Goal: Transaction & Acquisition: Purchase product/service

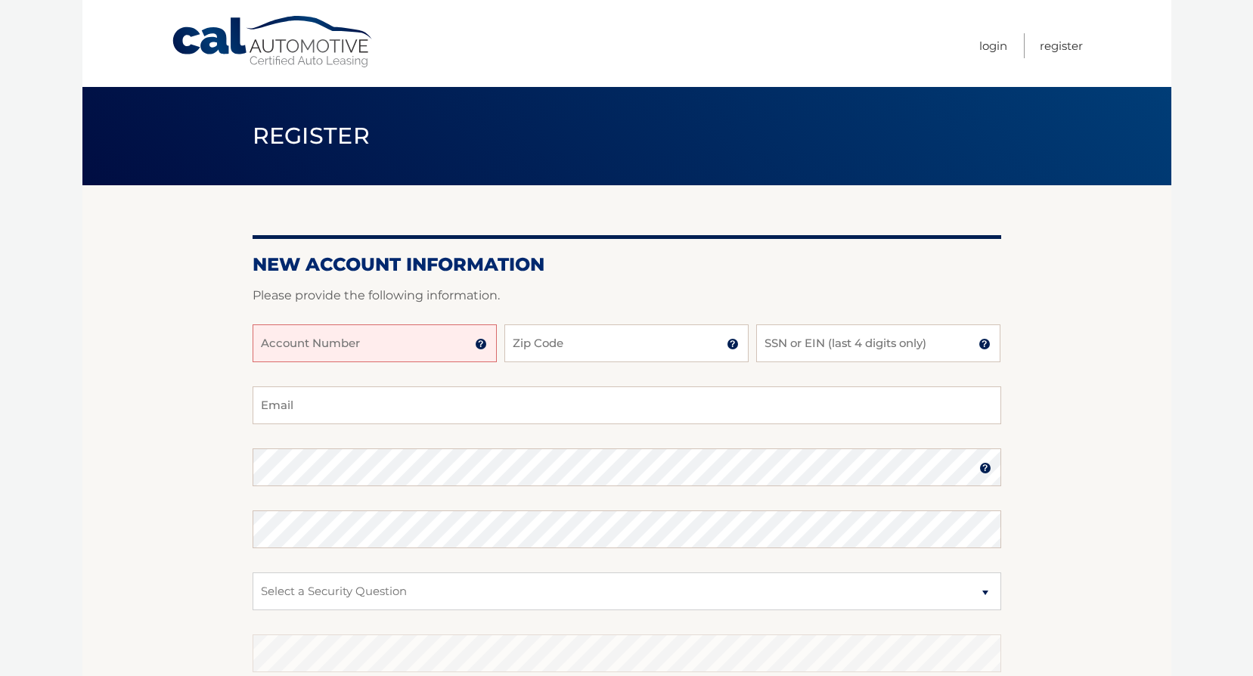
click at [412, 339] on input "Account Number" at bounding box center [375, 343] width 244 height 38
type input "4"
type input "44455991886"
click at [572, 335] on input "Zip Code" at bounding box center [626, 343] width 244 height 38
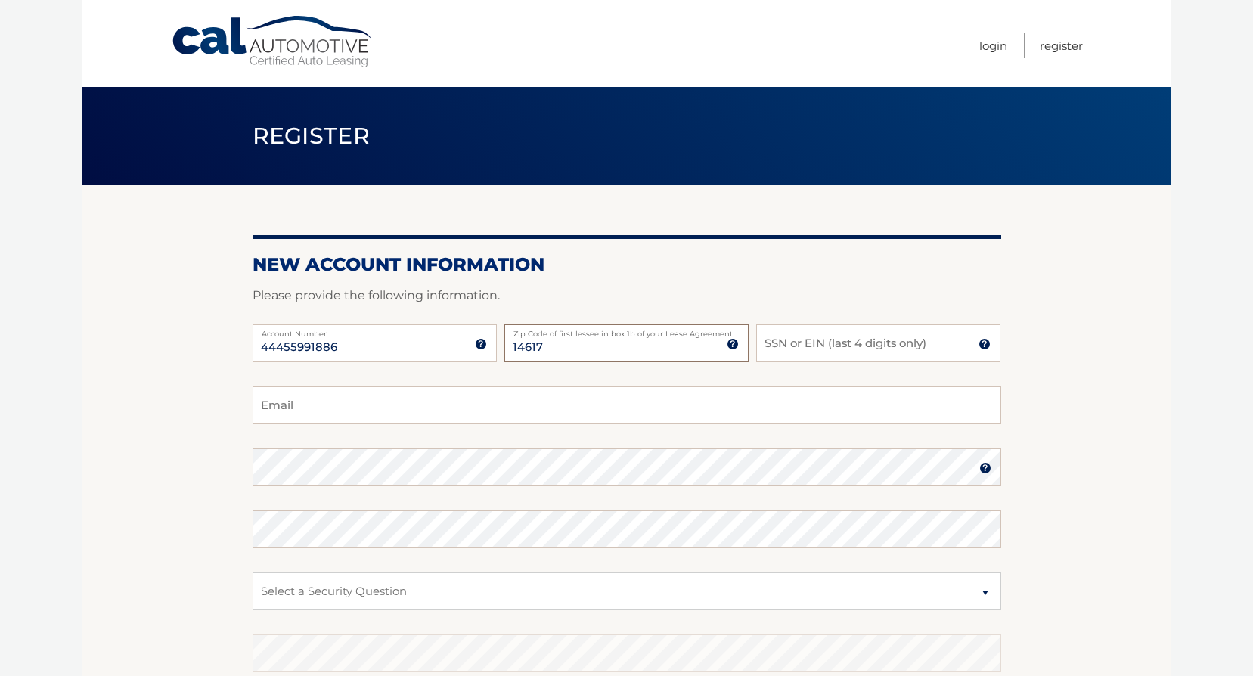
type input "14617"
click at [831, 346] on input "SSN or EIN (last 4 digits only)" at bounding box center [878, 343] width 244 height 38
type input "3072"
click at [392, 414] on input "Email" at bounding box center [627, 405] width 748 height 38
type input "janmilligan22@yahoo.com"
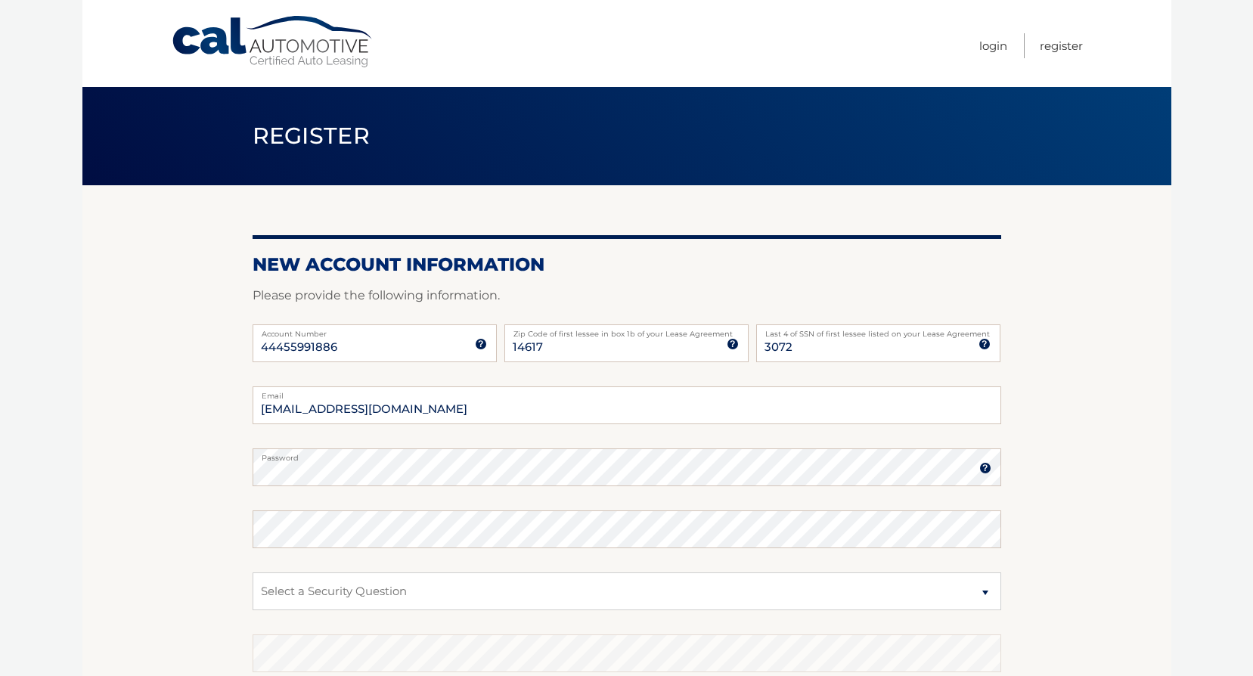
click at [979, 472] on img at bounding box center [985, 468] width 12 height 12
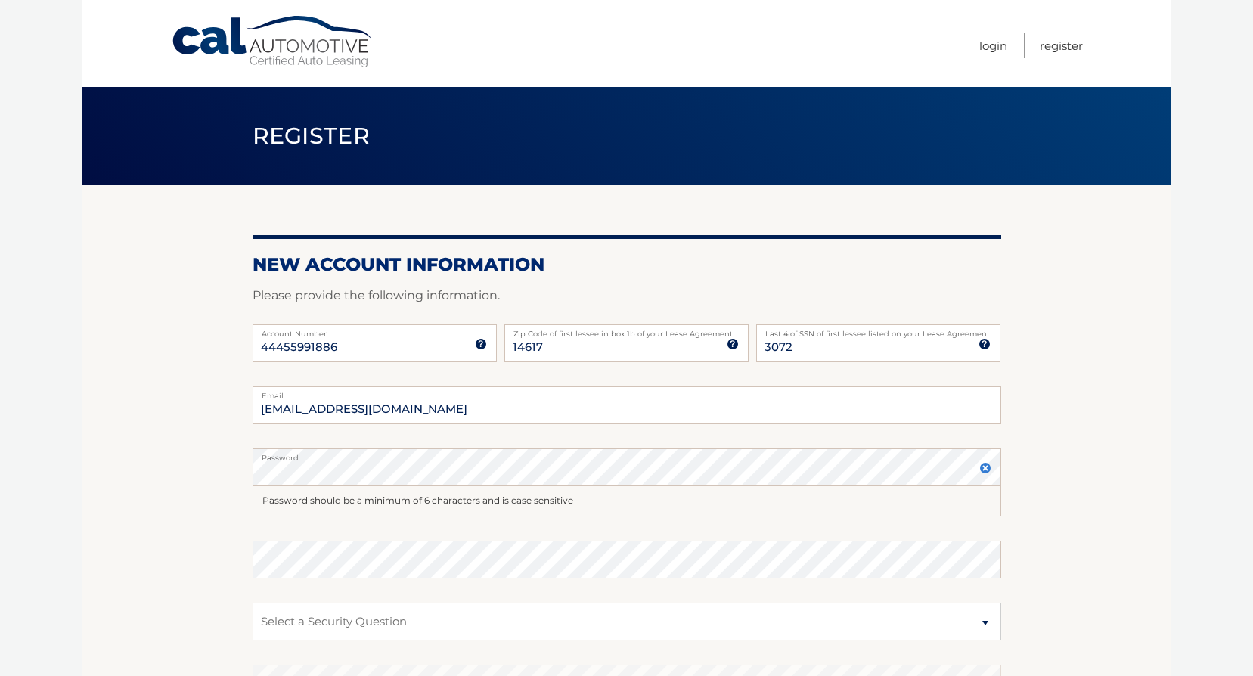
click at [984, 465] on img at bounding box center [985, 468] width 12 height 12
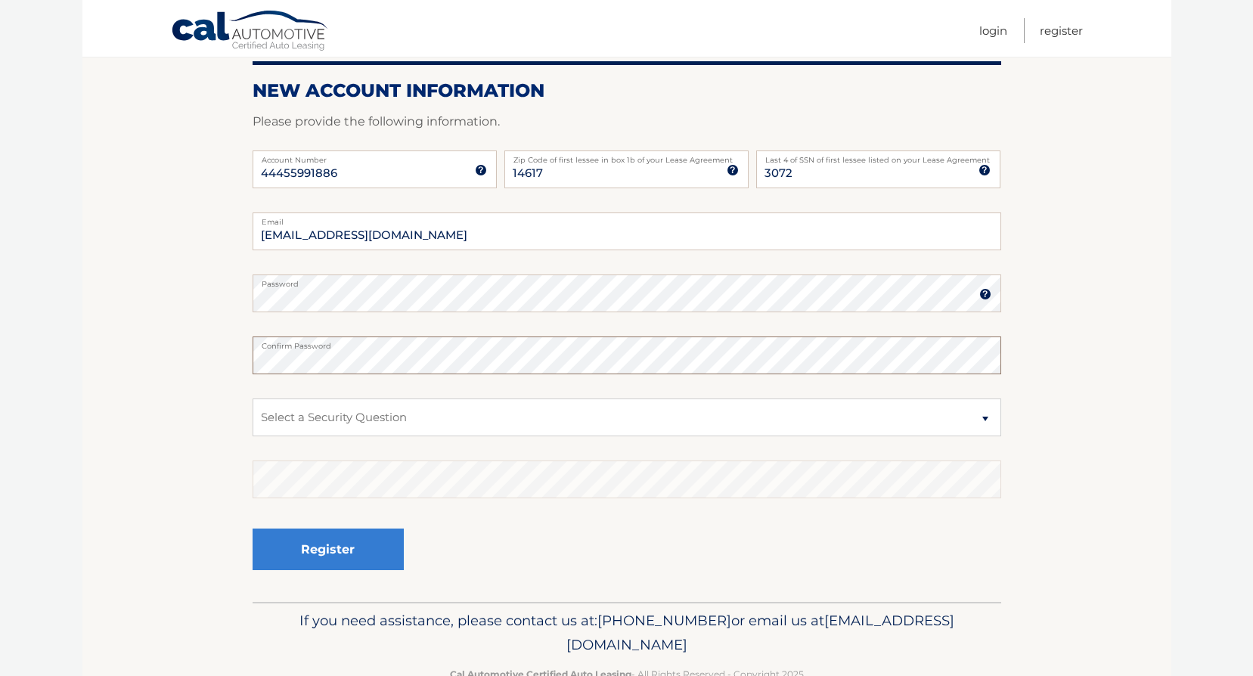
scroll to position [180, 0]
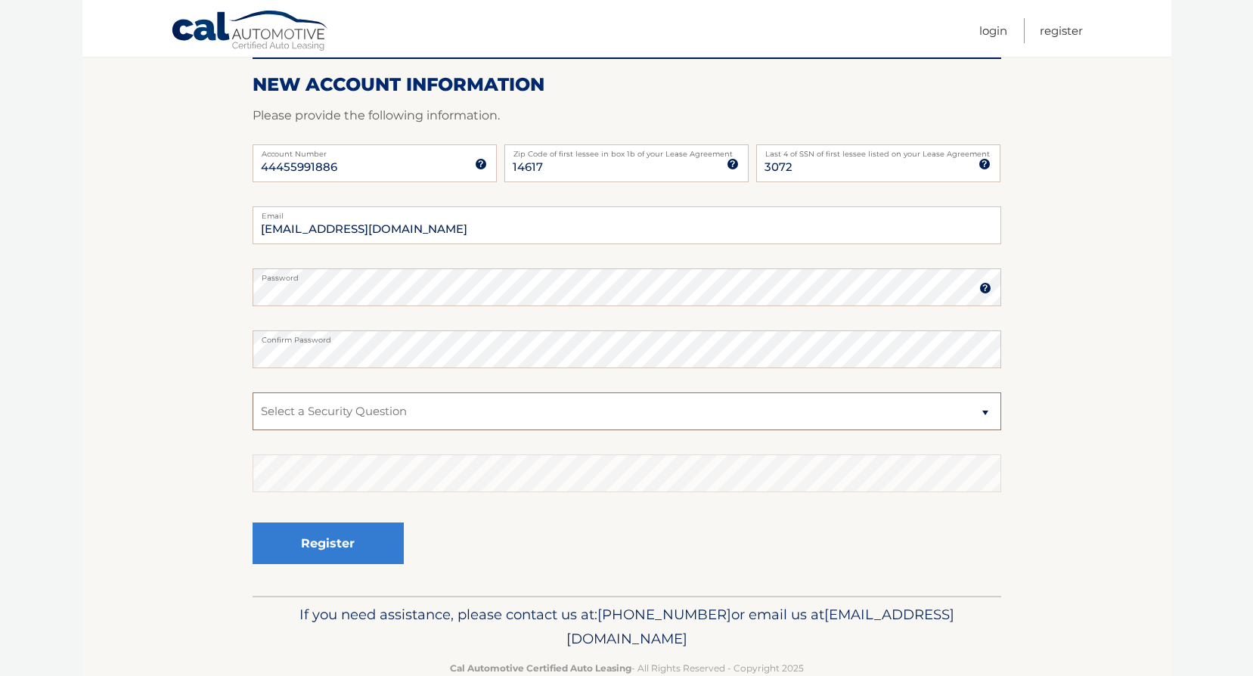
click at [985, 409] on select "Select a Security Question What was the name of your elementary school? What is…" at bounding box center [627, 411] width 748 height 38
select select "1"
click at [253, 392] on select "Select a Security Question What was the name of your elementary school? What is…" at bounding box center [627, 411] width 748 height 38
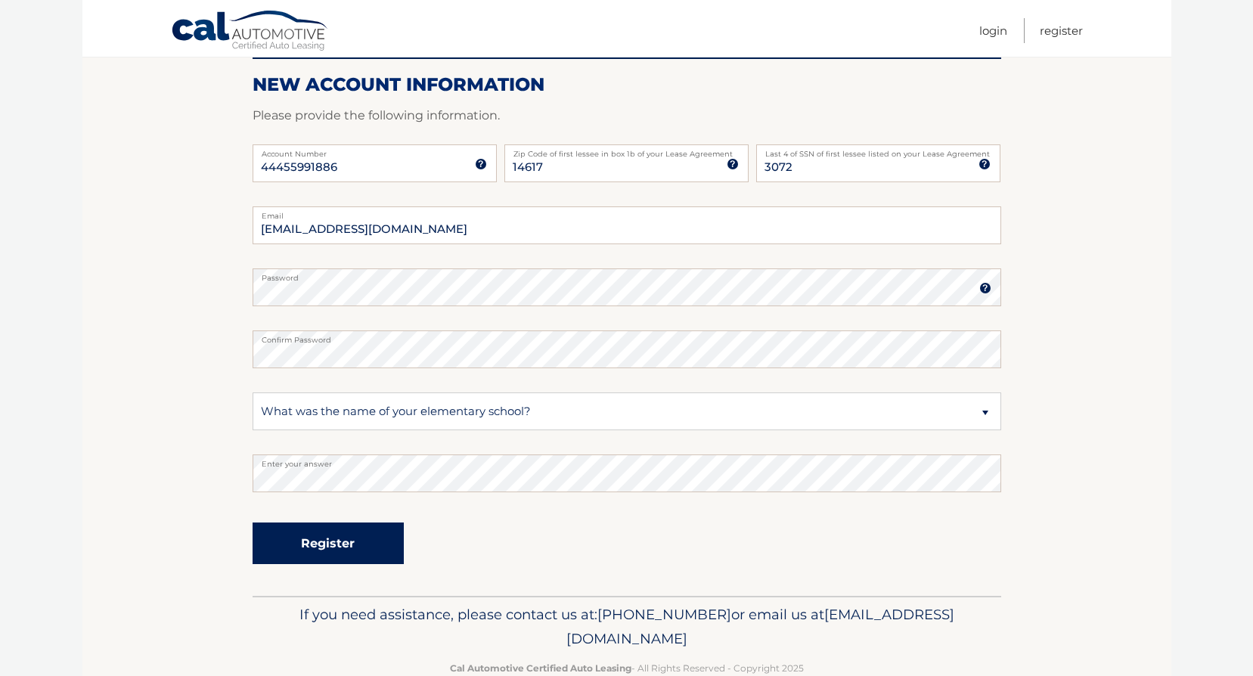
click at [346, 541] on button "Register" at bounding box center [328, 543] width 151 height 42
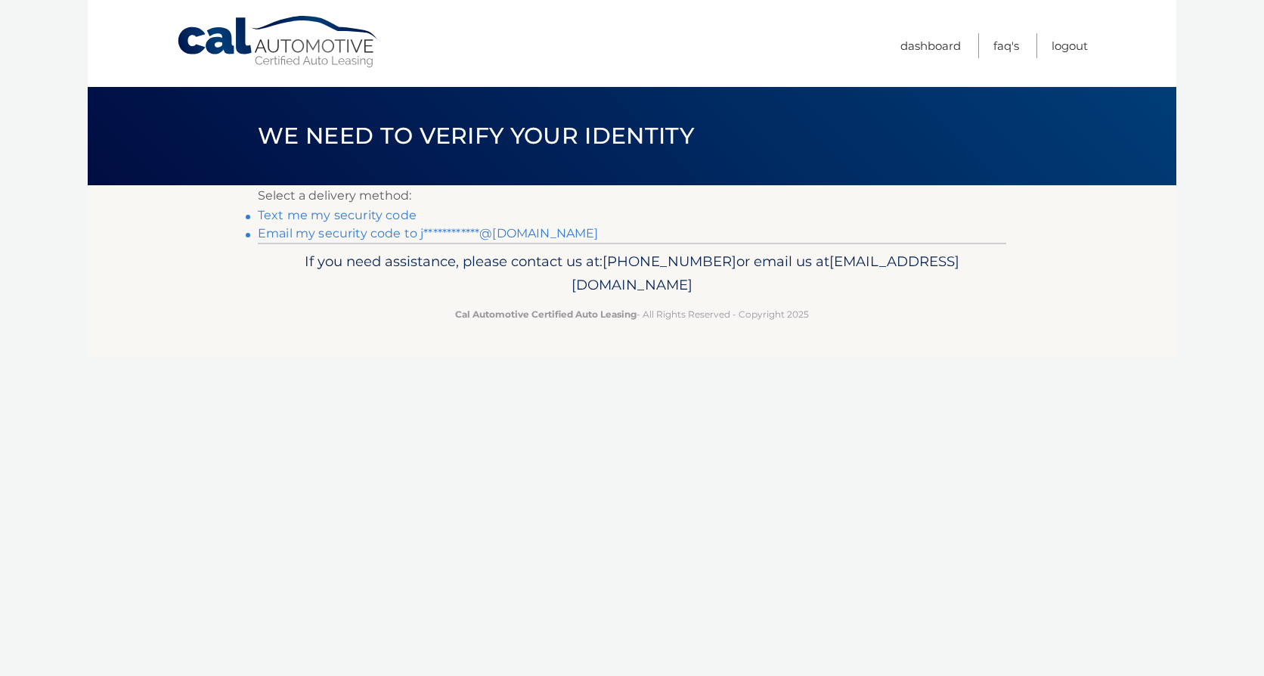
click at [361, 212] on link "Text me my security code" at bounding box center [337, 215] width 159 height 14
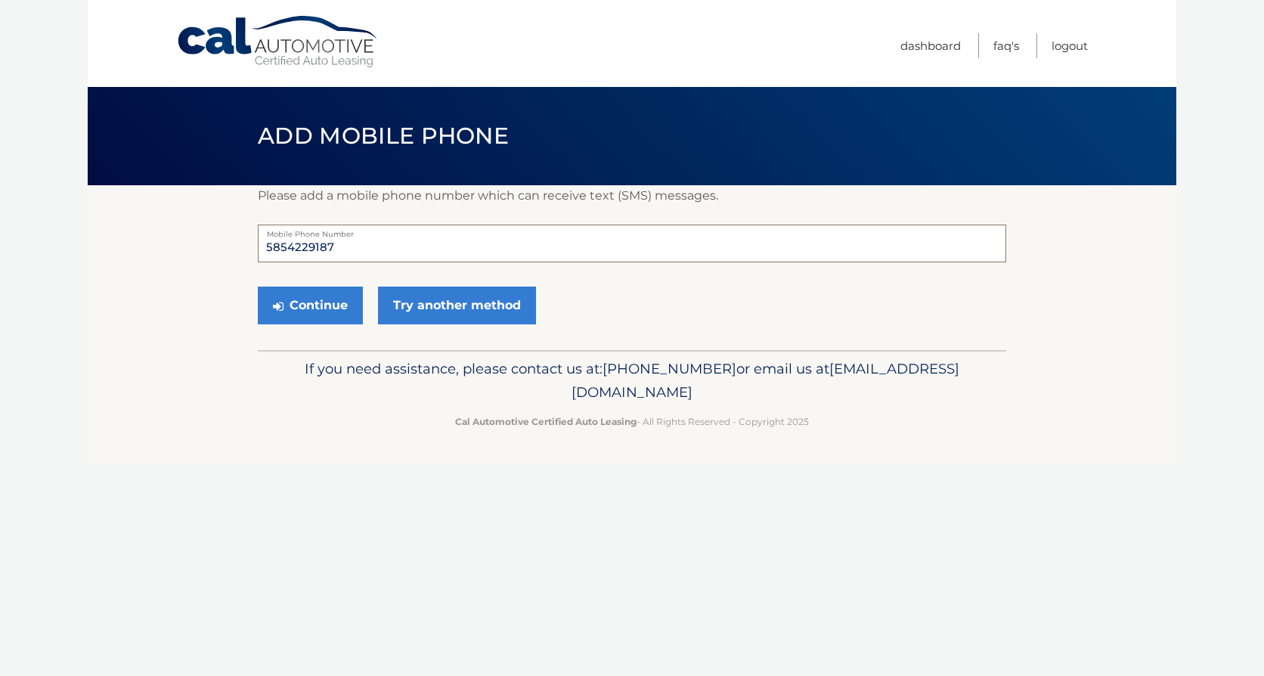
drag, startPoint x: 289, startPoint y: 248, endPoint x: 485, endPoint y: 248, distance: 195.8
click at [485, 248] on input "5854229187" at bounding box center [632, 244] width 748 height 38
type input "5856155917"
click at [319, 302] on button "Continue" at bounding box center [310, 306] width 105 height 38
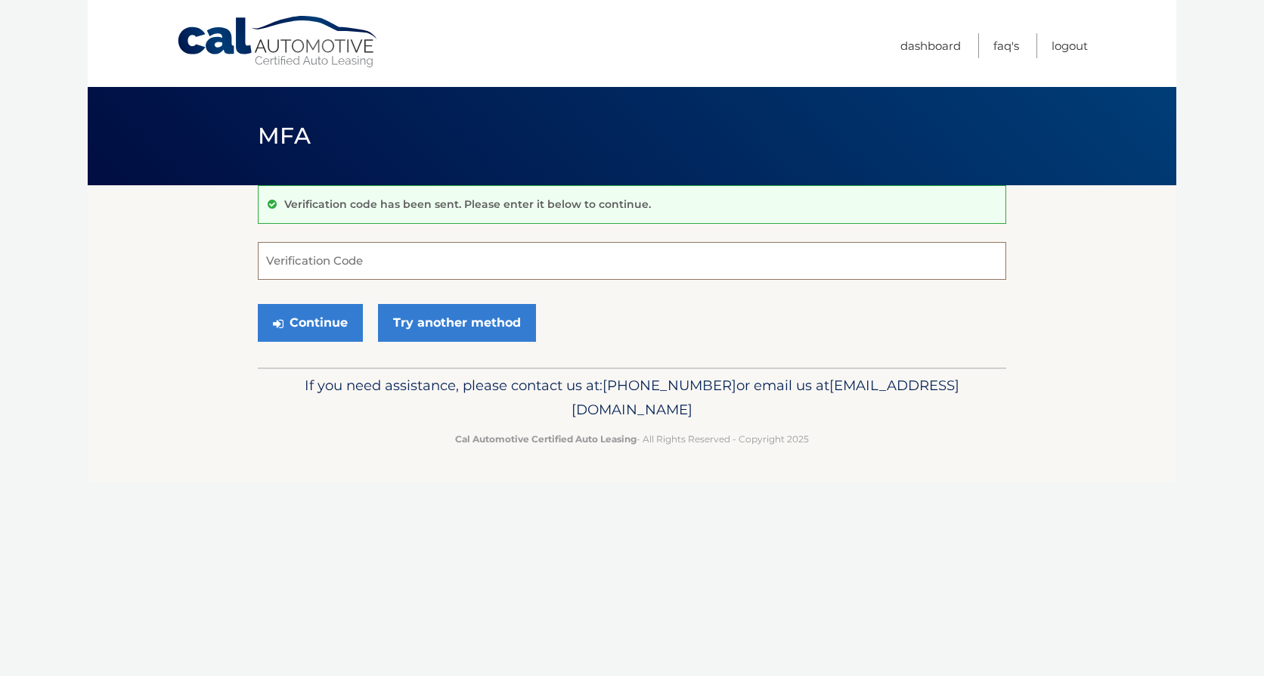
click at [321, 263] on input "Verification Code" at bounding box center [632, 261] width 748 height 38
type input "198979"
click at [311, 321] on button "Continue" at bounding box center [310, 323] width 105 height 38
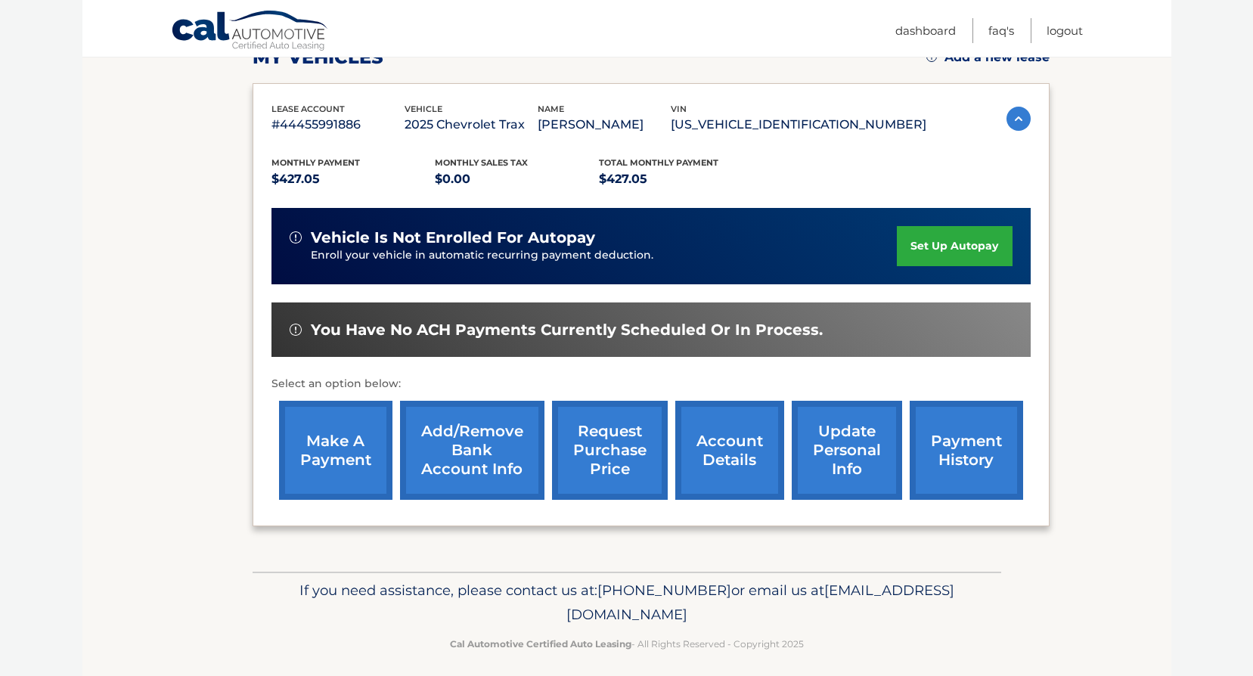
scroll to position [240, 0]
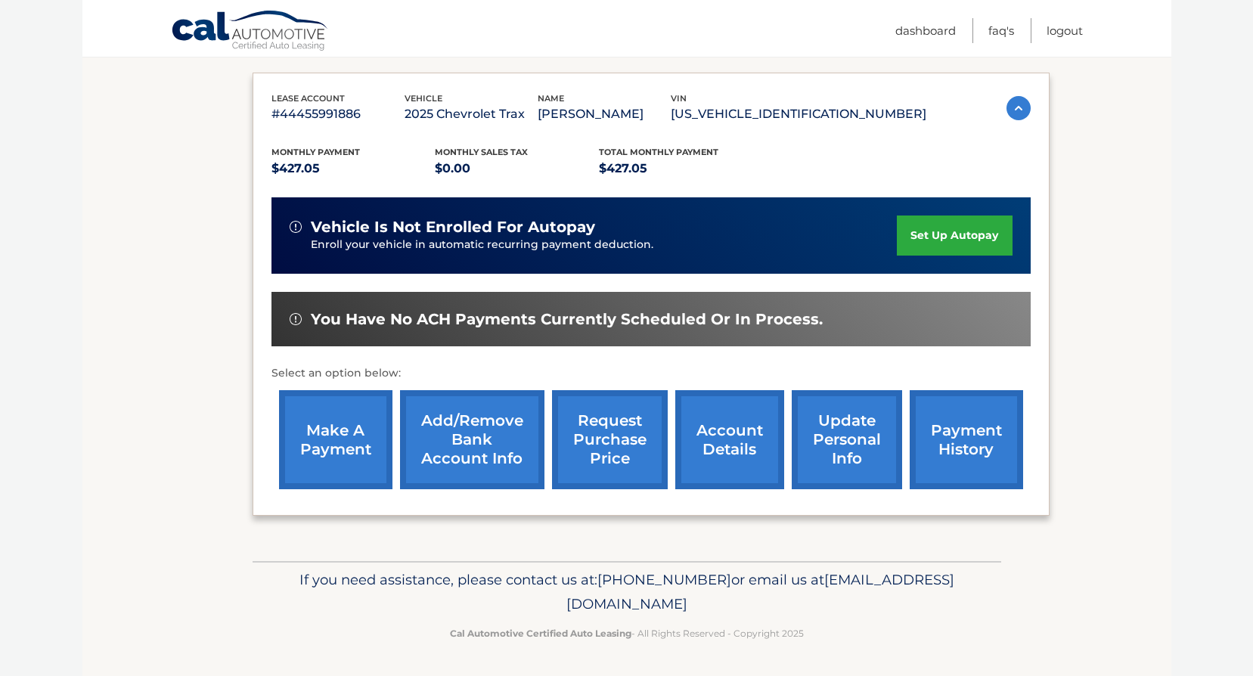
click at [477, 421] on link "Add/Remove bank account info" at bounding box center [472, 439] width 144 height 99
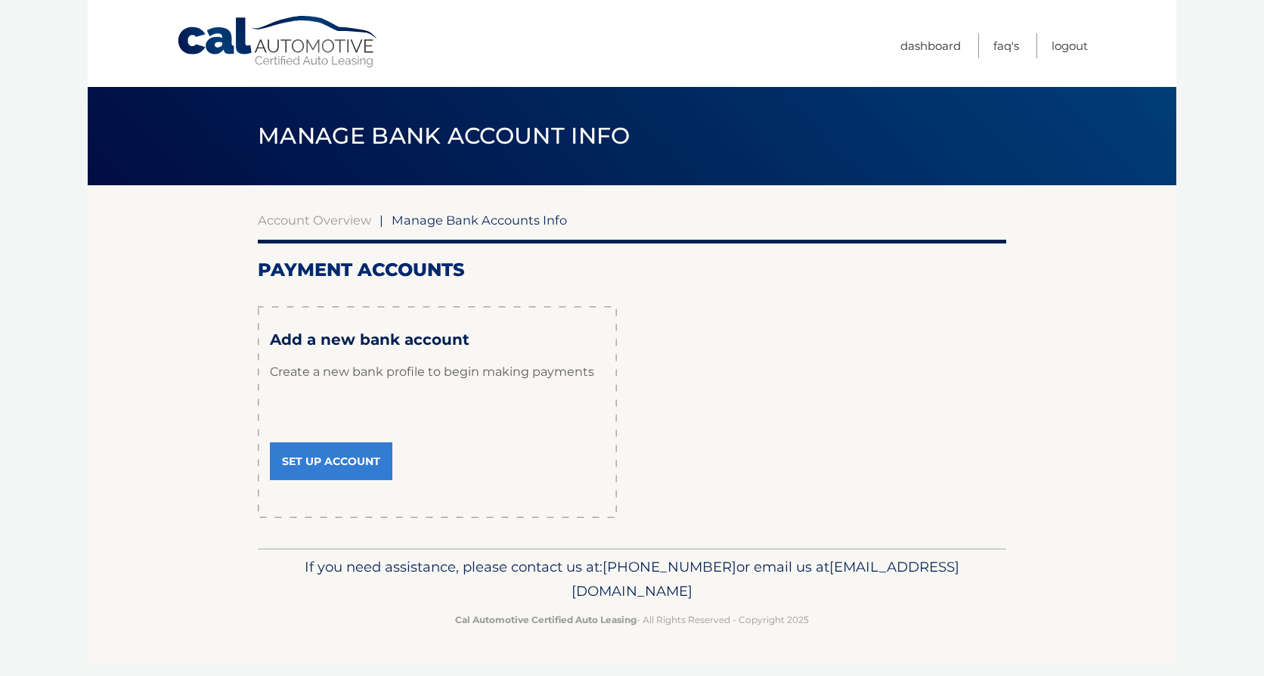
click at [349, 466] on link "Set Up Account" at bounding box center [331, 461] width 122 height 38
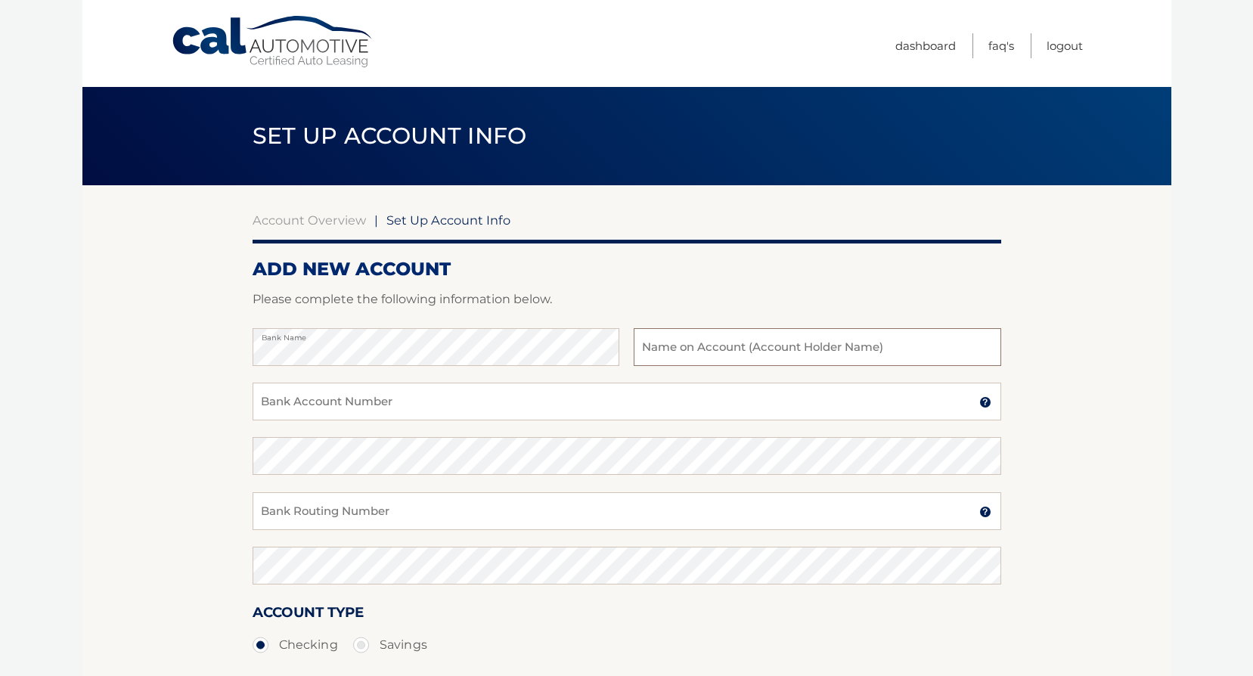
click at [717, 347] on input "text" at bounding box center [817, 347] width 367 height 38
type input "[PERSON_NAME]"
click at [329, 390] on input "Bank Account Number" at bounding box center [627, 402] width 748 height 38
type input "328611766051"
click at [304, 510] on input "Bank Routing Number" at bounding box center [627, 511] width 748 height 38
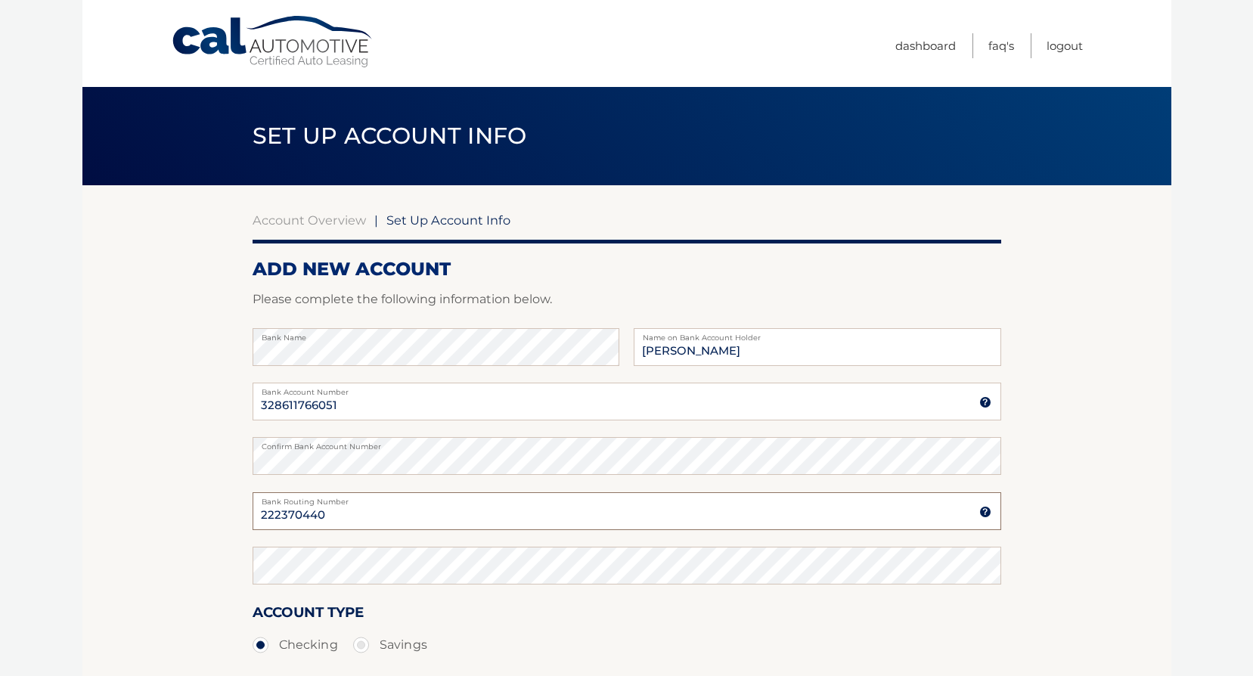
type input "222370440"
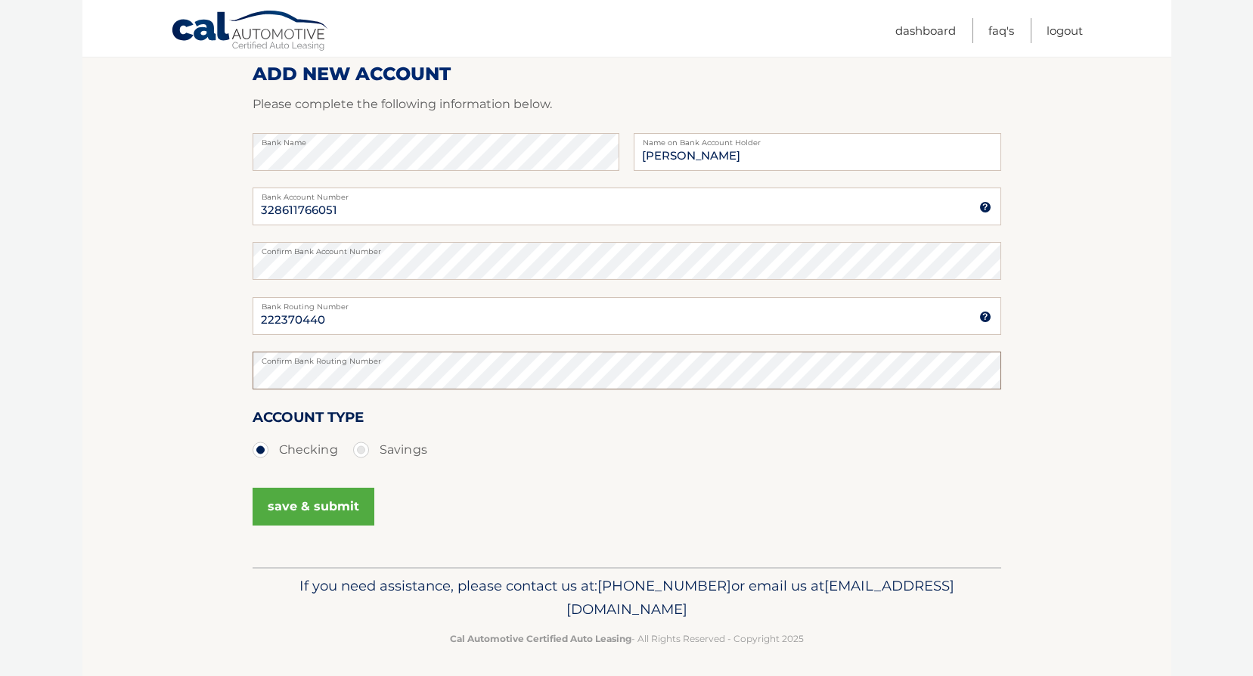
scroll to position [201, 0]
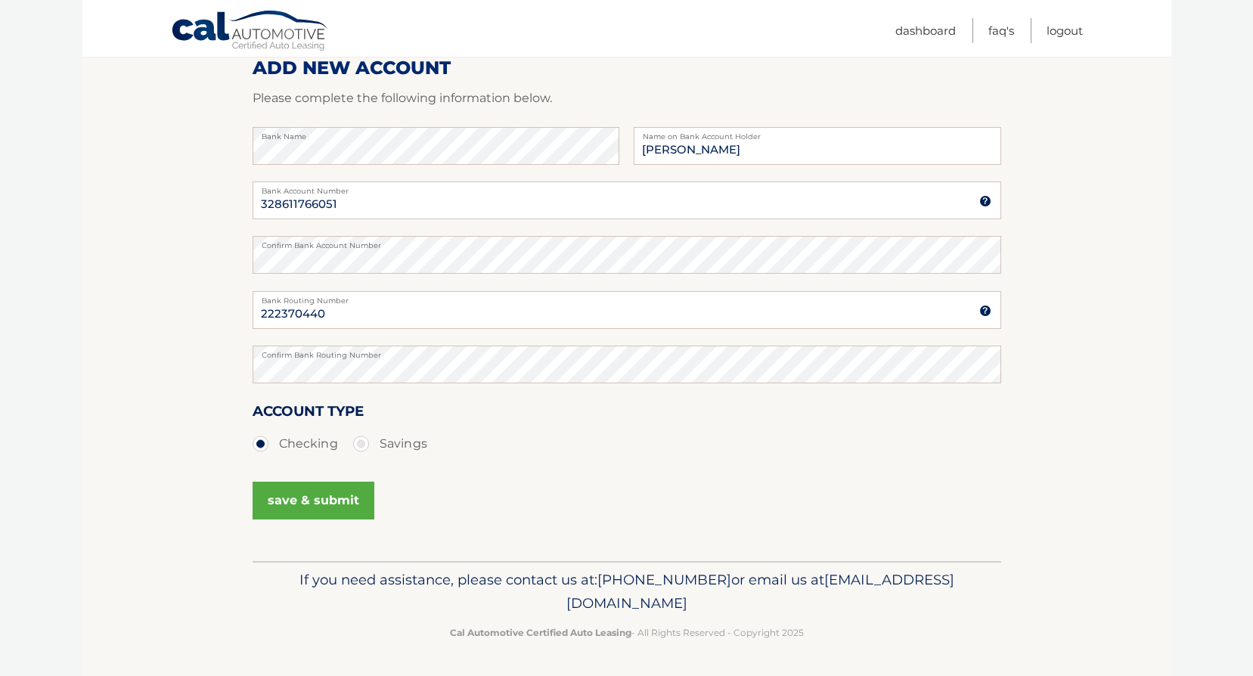
click at [333, 496] on button "save & submit" at bounding box center [314, 501] width 122 height 38
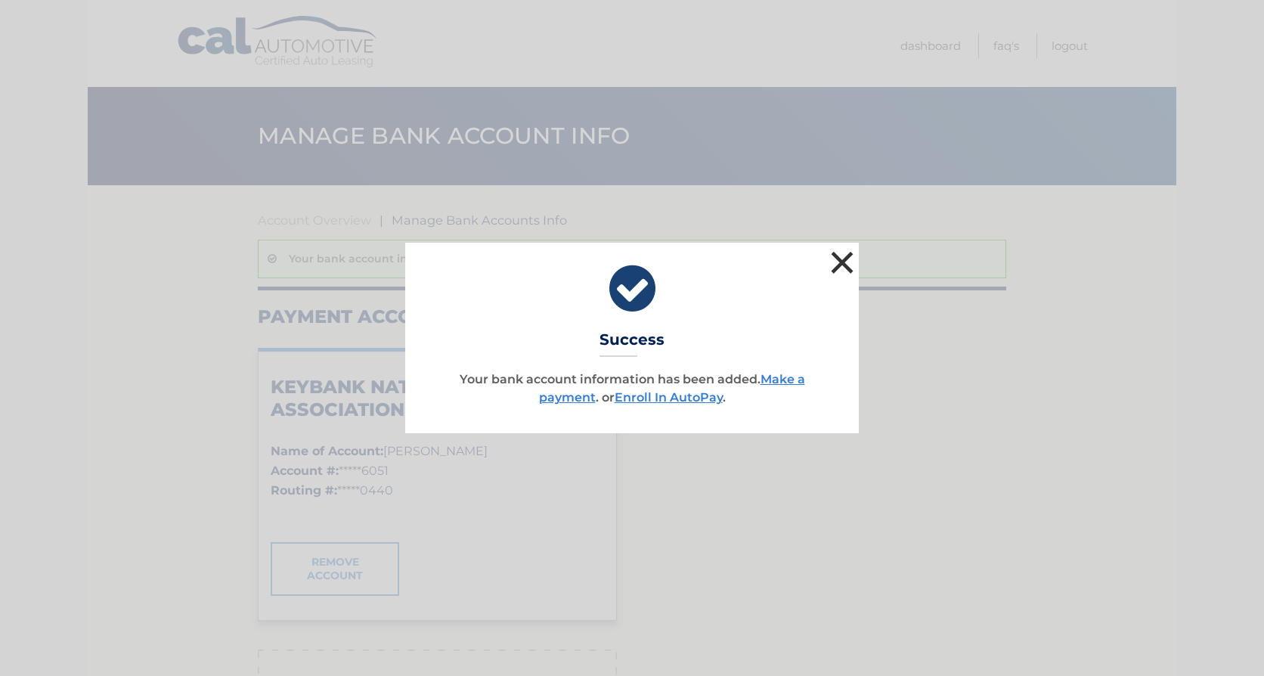
click at [844, 255] on button "×" at bounding box center [842, 262] width 30 height 30
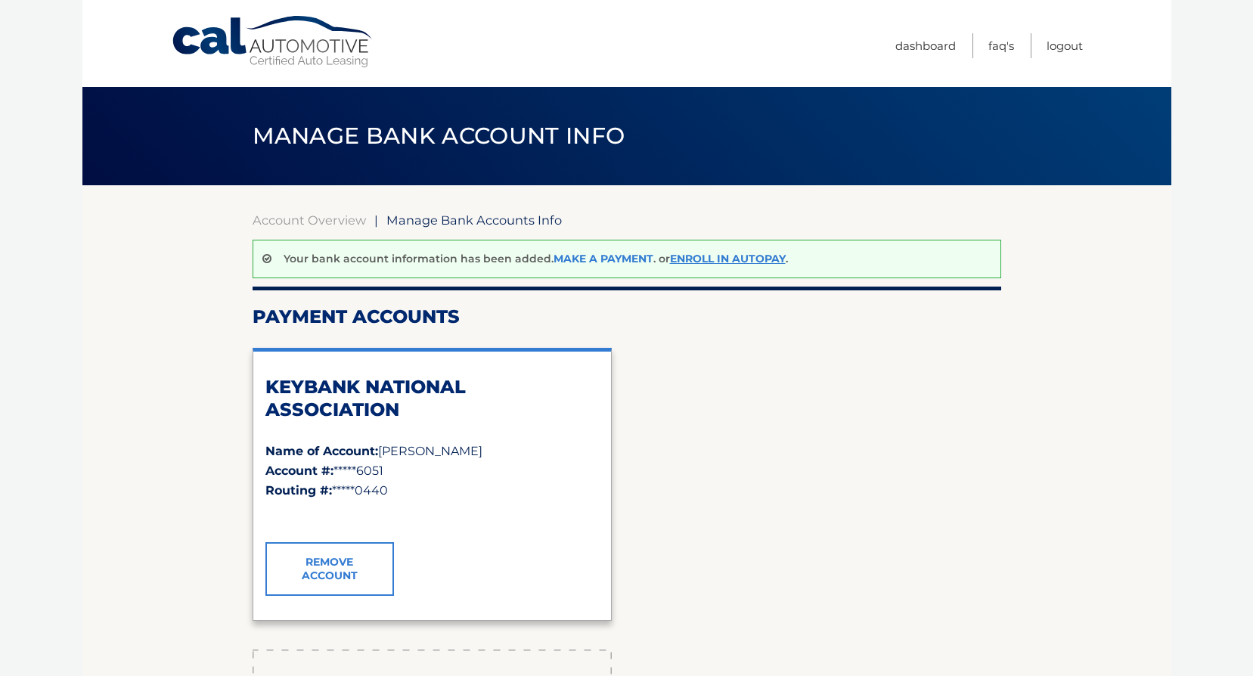
click at [593, 259] on link "Make a payment" at bounding box center [603, 259] width 100 height 14
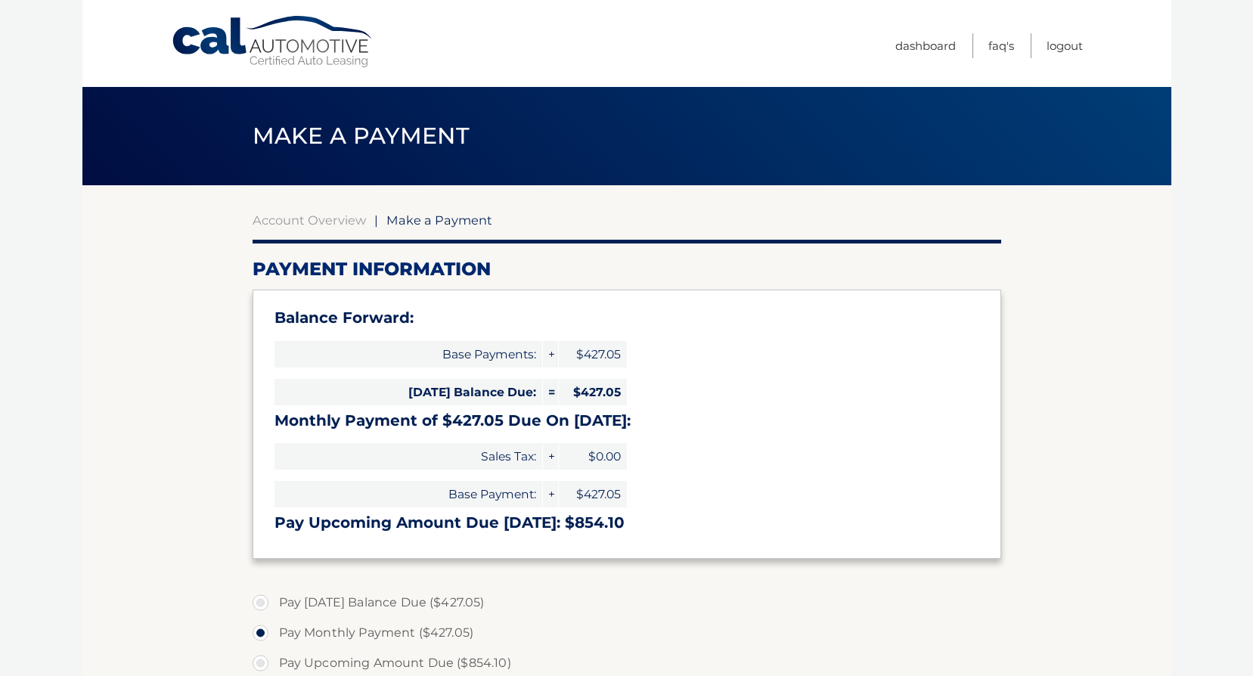
select select "ZjlkMDE4ZWUtNTNiNy00MmExLWFhZjUtYWIyYjEzNDRhMzc1"
click at [314, 217] on link "Account Overview" at bounding box center [309, 219] width 113 height 15
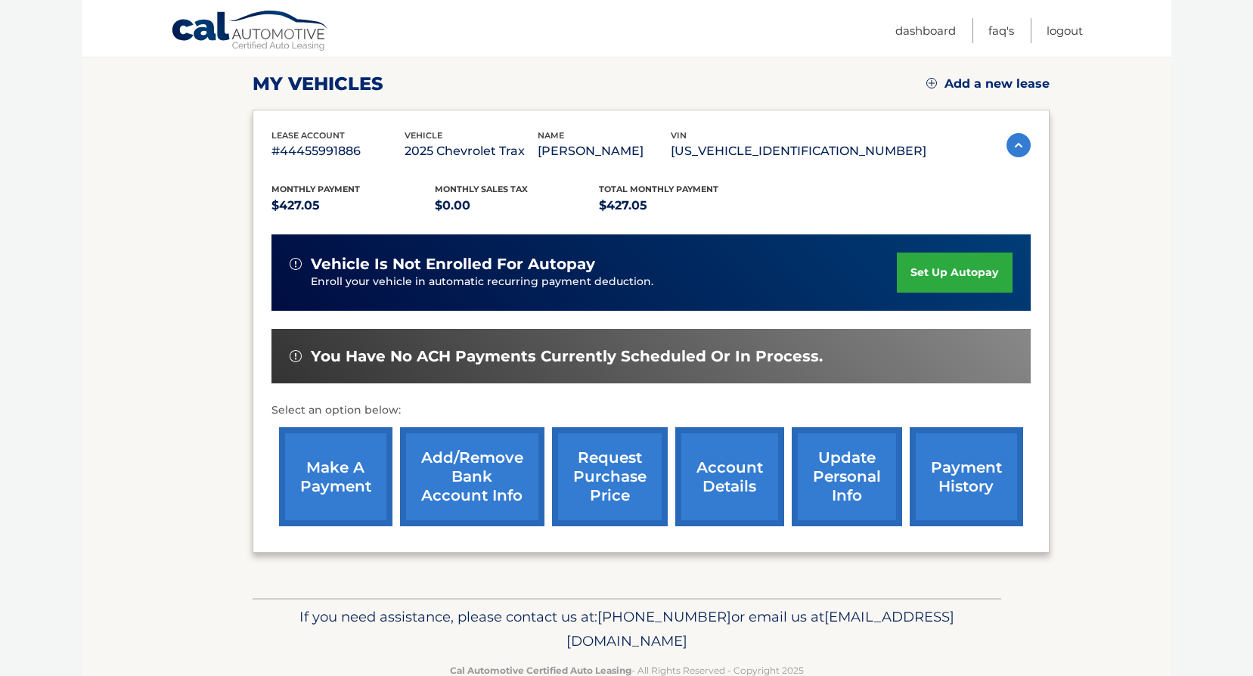
scroll to position [240, 0]
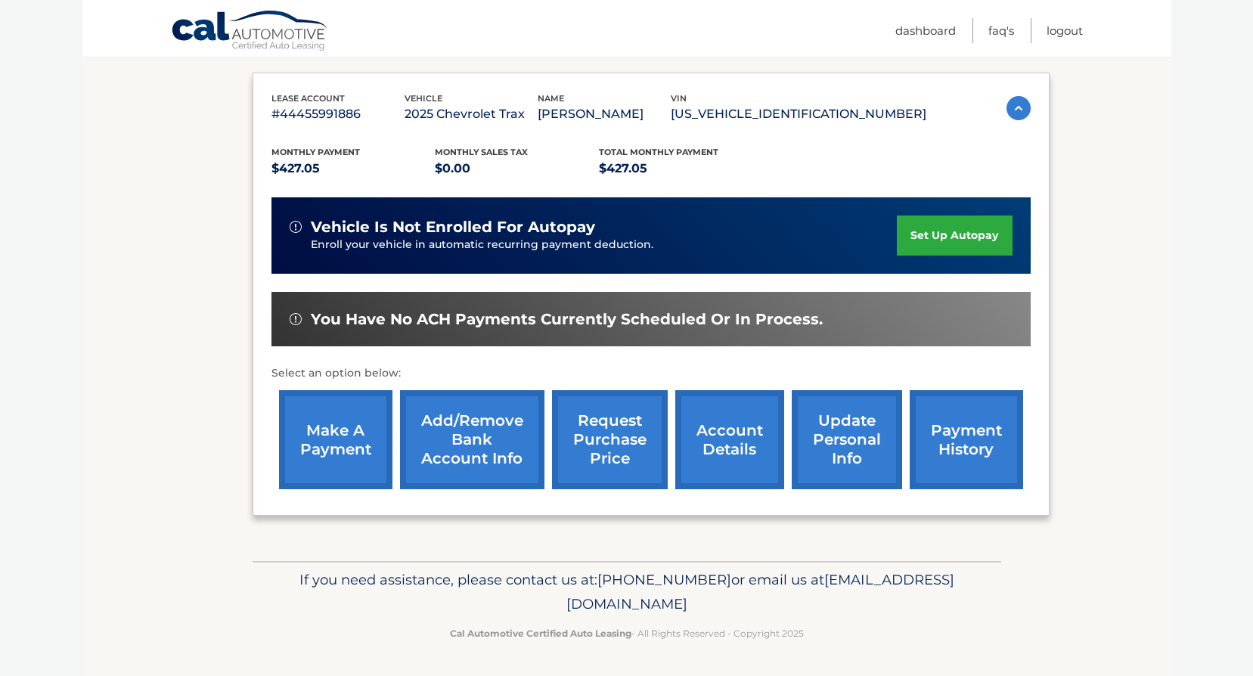
click at [736, 442] on link "account details" at bounding box center [729, 439] width 109 height 99
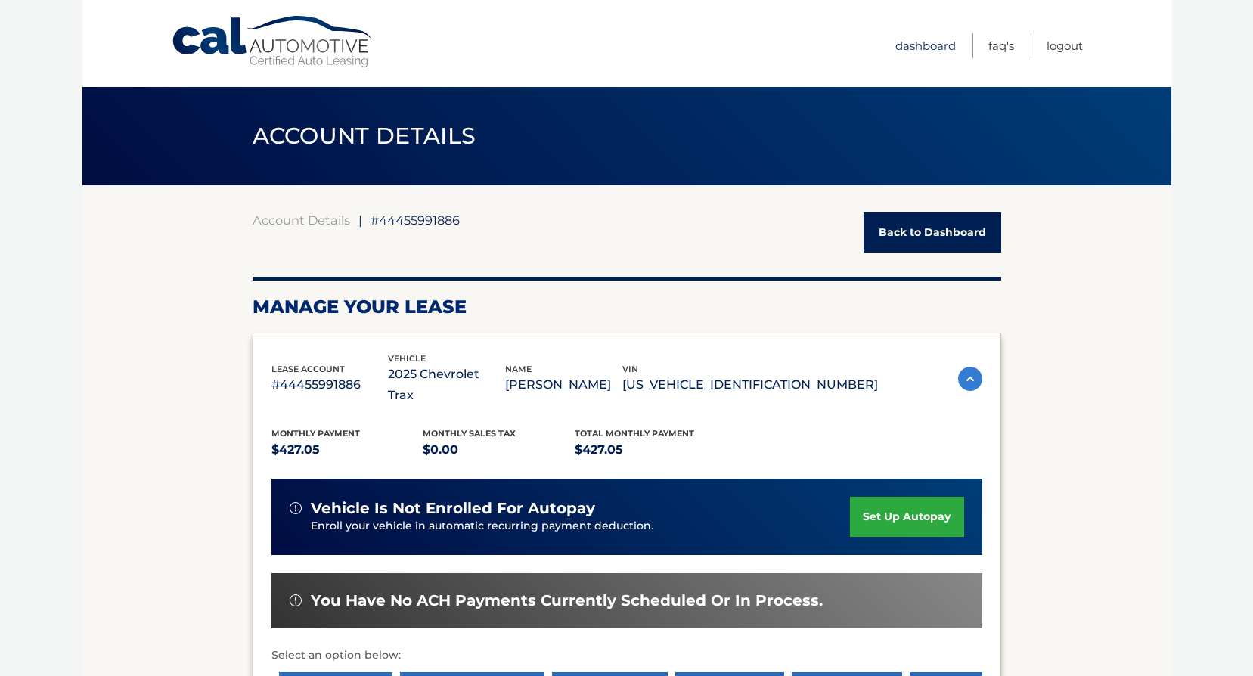
click at [924, 43] on link "Dashboard" at bounding box center [925, 45] width 60 height 25
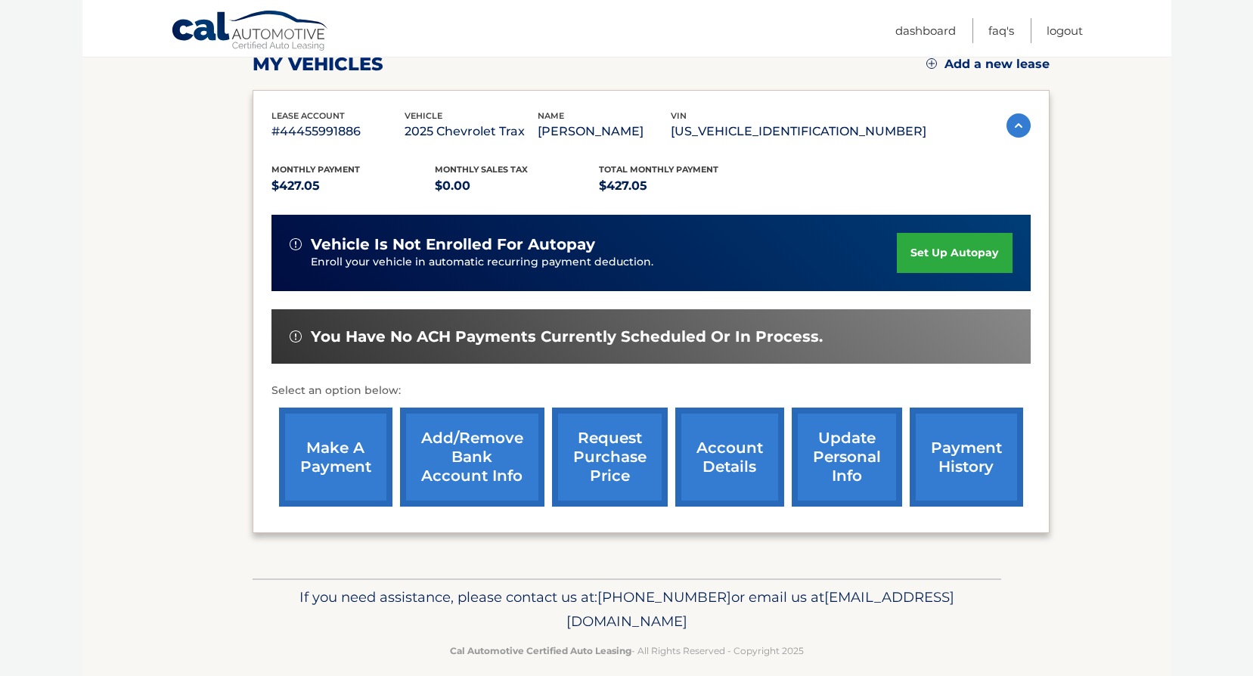
scroll to position [240, 0]
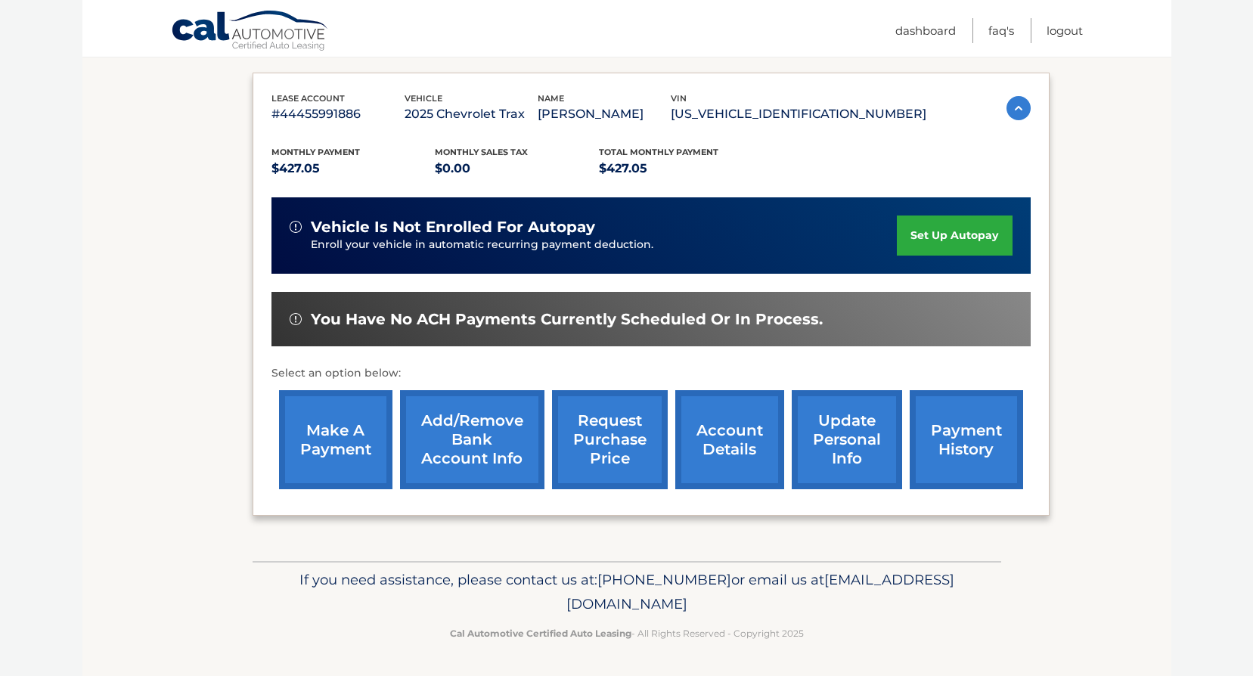
click at [333, 429] on link "make a payment" at bounding box center [335, 439] width 113 height 99
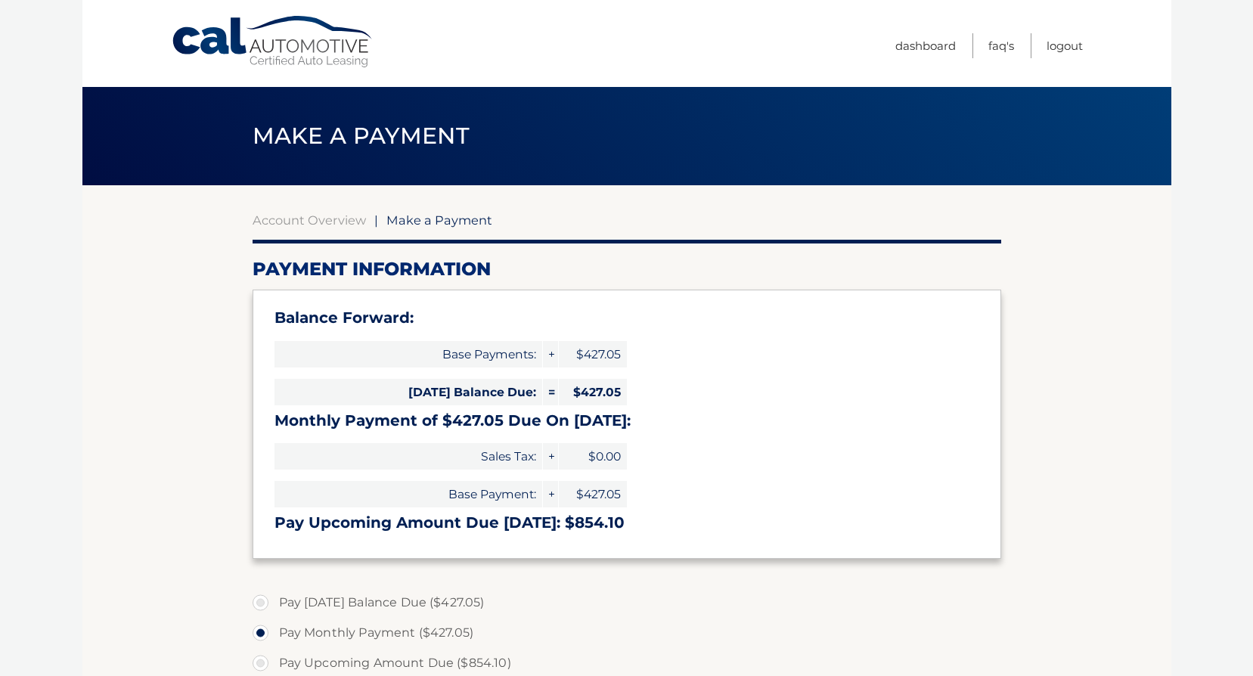
select select "ZjlkMDE4ZWUtNTNiNy00MmExLWFhZjUtYWIyYjEzNDRhMzc1"
click at [263, 603] on label "Pay [DATE] Balance Due ($427.05)" at bounding box center [627, 602] width 748 height 30
click at [263, 603] on input "Pay [DATE] Balance Due ($427.05)" at bounding box center [266, 599] width 15 height 24
radio input "true"
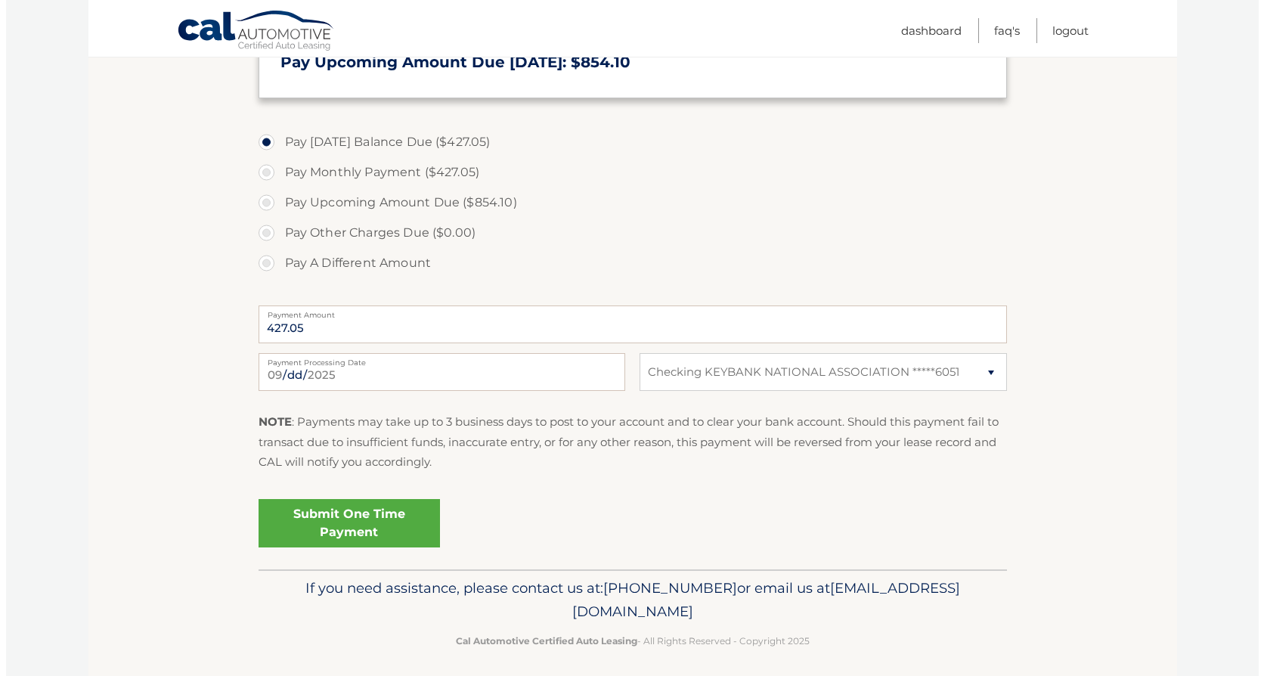
scroll to position [469, 0]
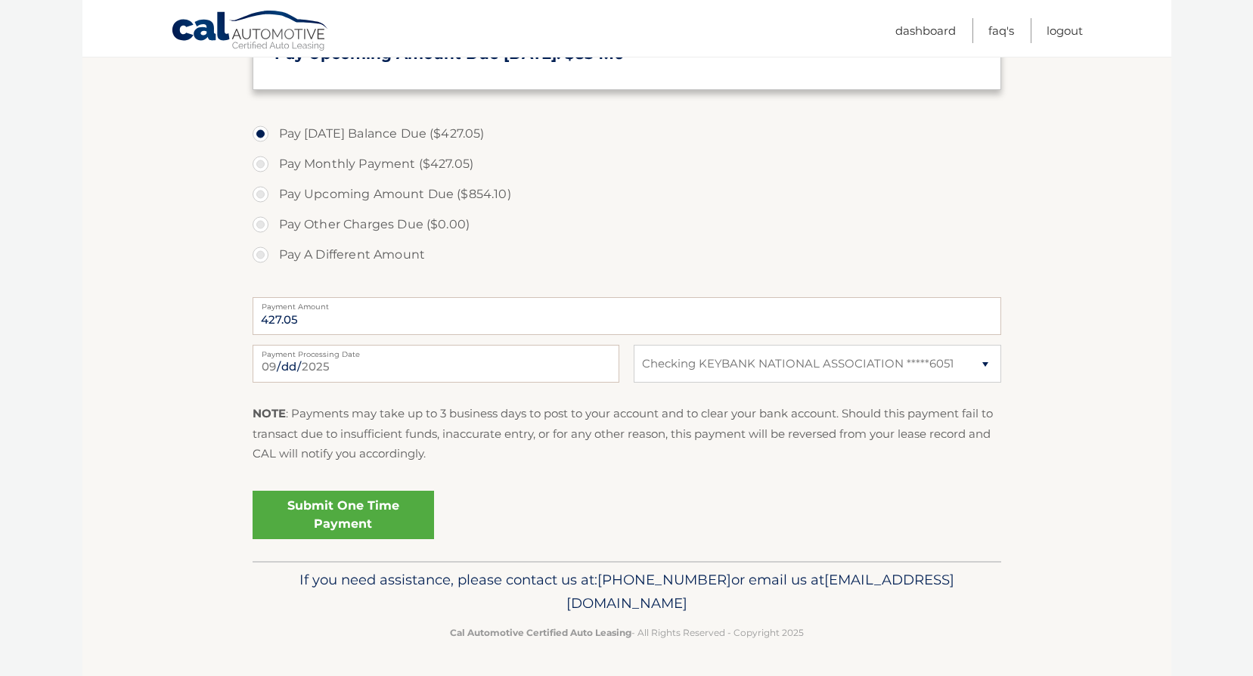
click at [342, 513] on link "Submit One Time Payment" at bounding box center [343, 515] width 181 height 48
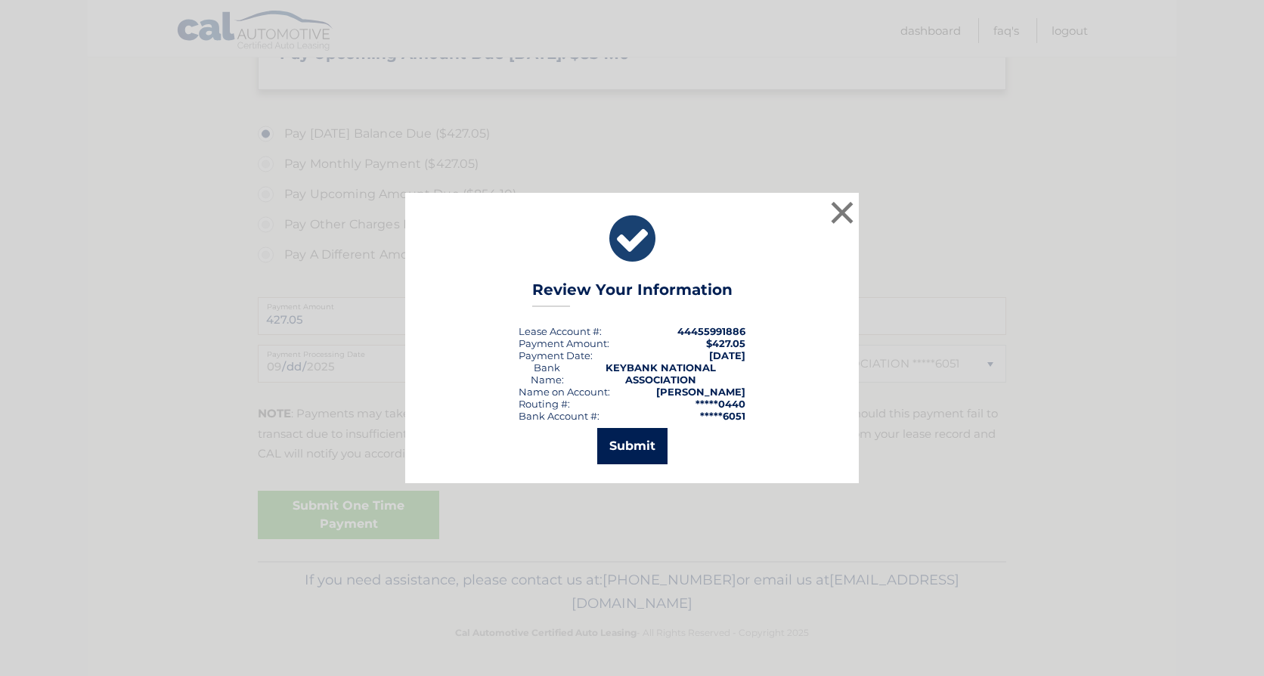
click at [640, 446] on button "Submit" at bounding box center [632, 446] width 70 height 36
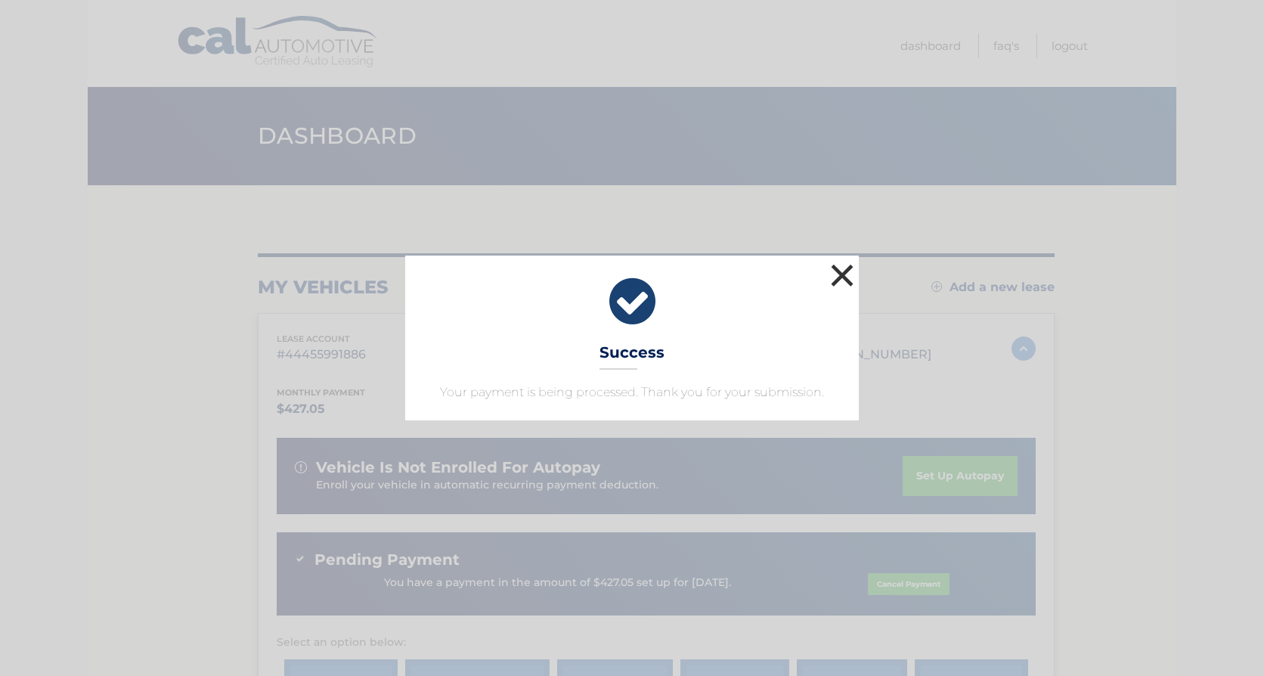
click at [842, 268] on button "×" at bounding box center [842, 275] width 30 height 30
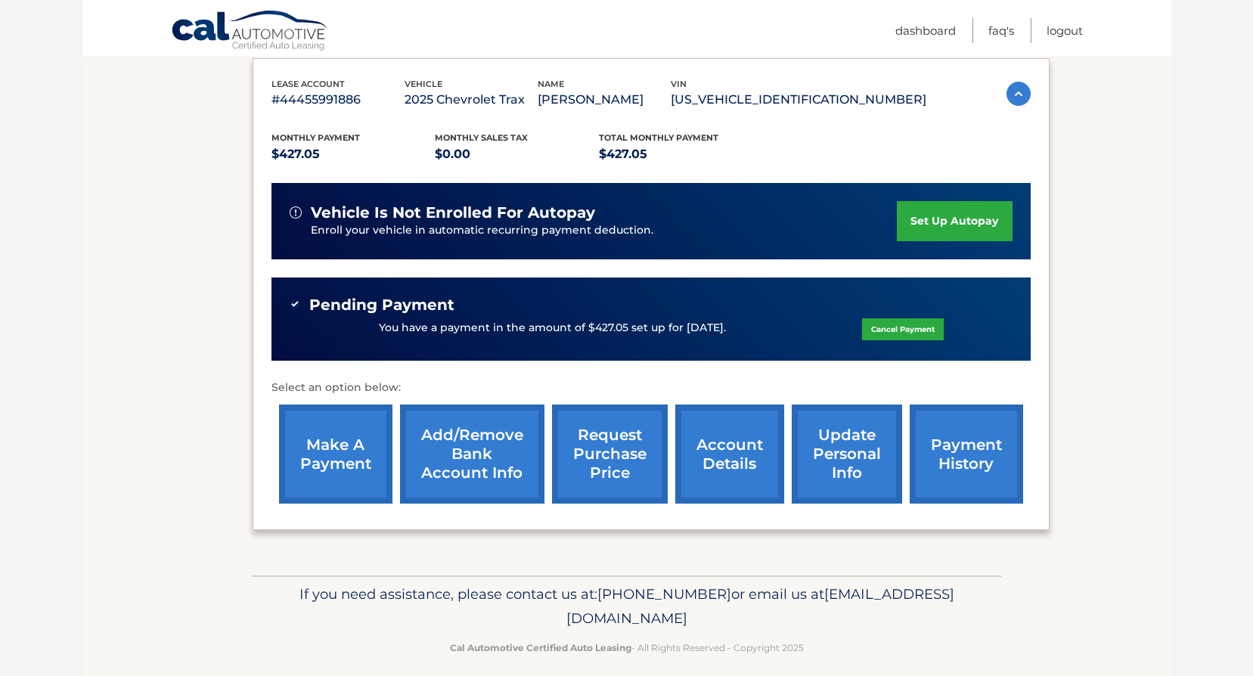
scroll to position [269, 0]
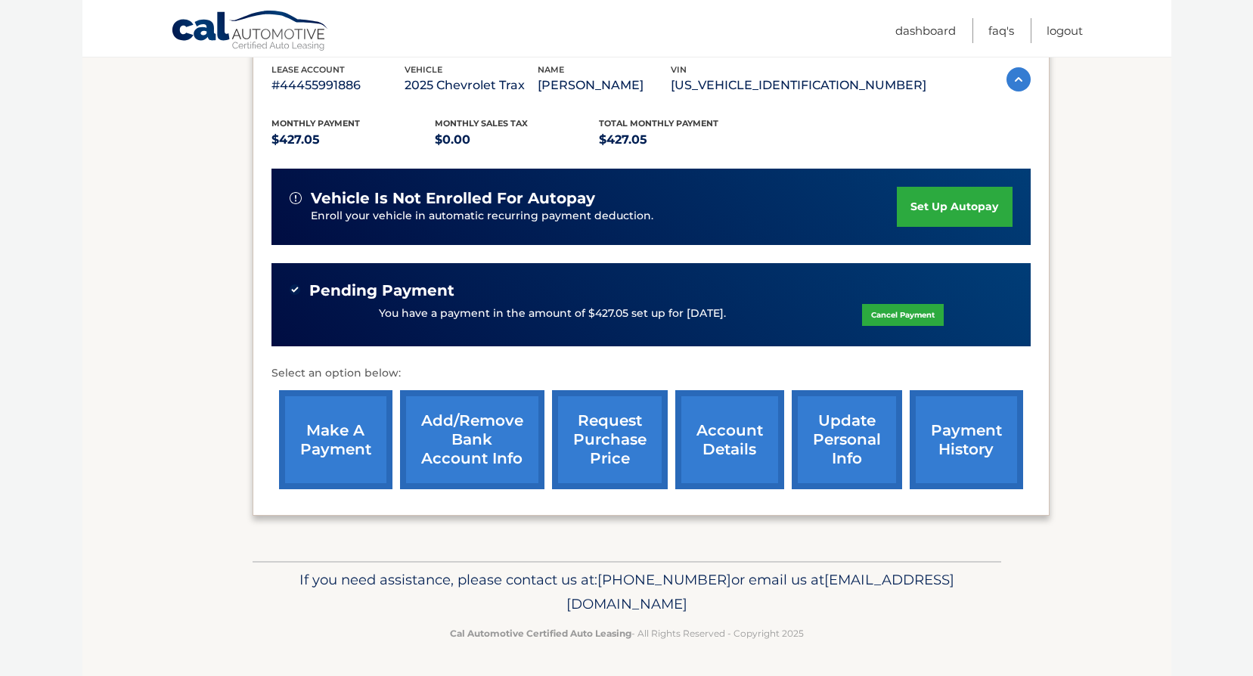
click at [947, 430] on link "payment history" at bounding box center [965, 439] width 113 height 99
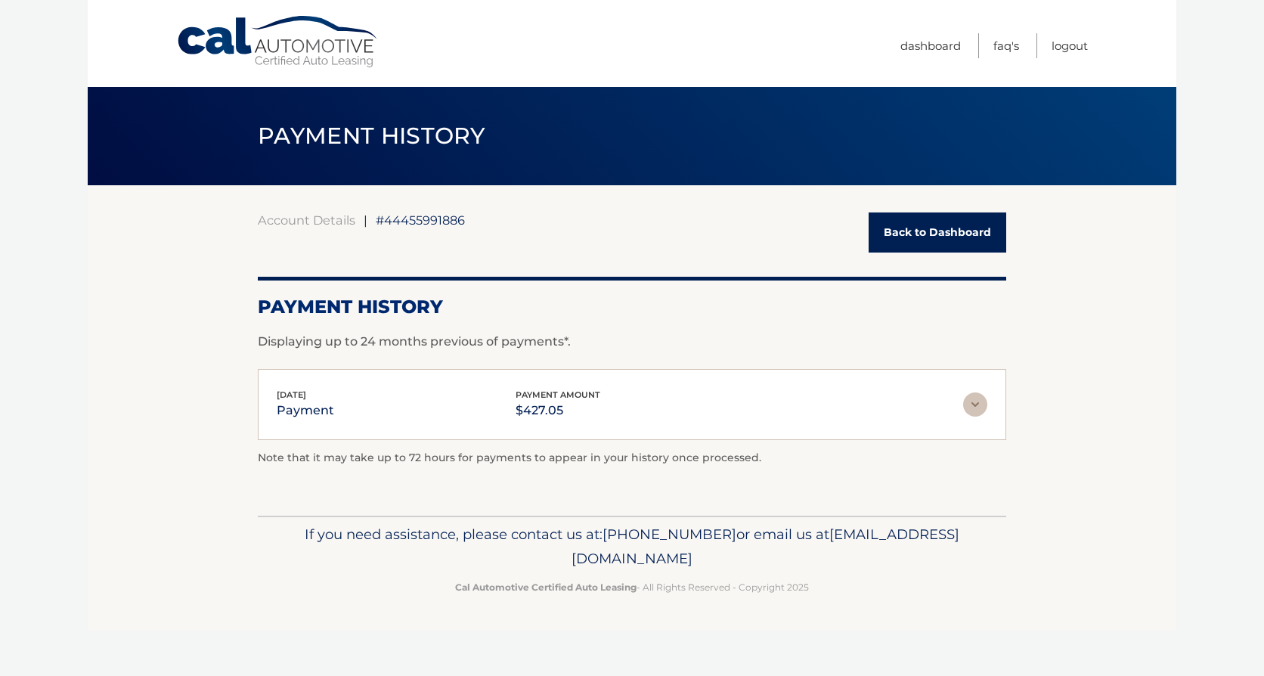
click at [927, 231] on link "Back to Dashboard" at bounding box center [938, 232] width 138 height 40
